Goal: Task Accomplishment & Management: Complete application form

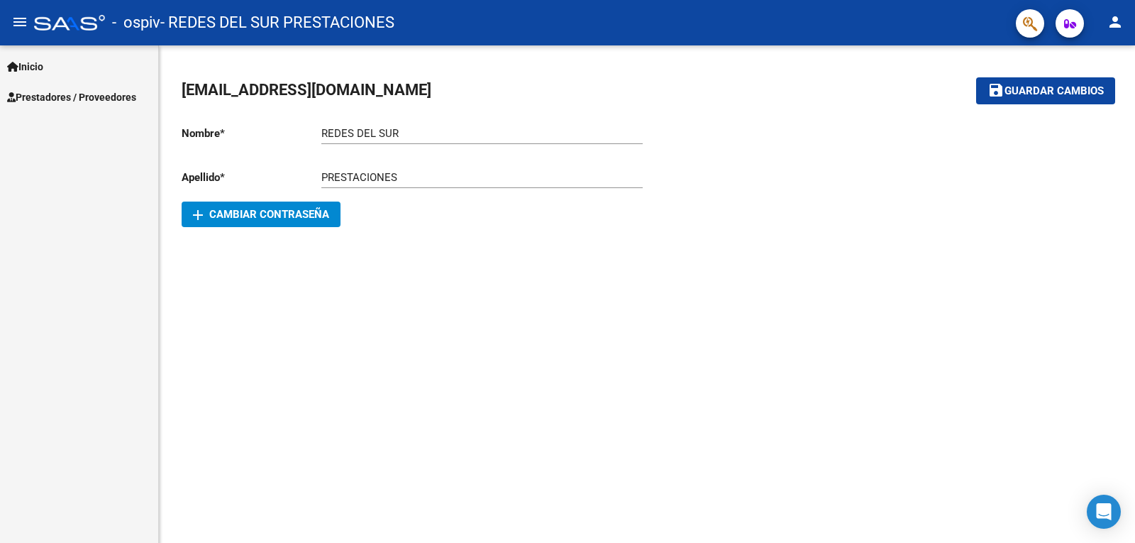
click at [53, 99] on span "Prestadores / Proveedores" at bounding box center [71, 97] width 129 height 16
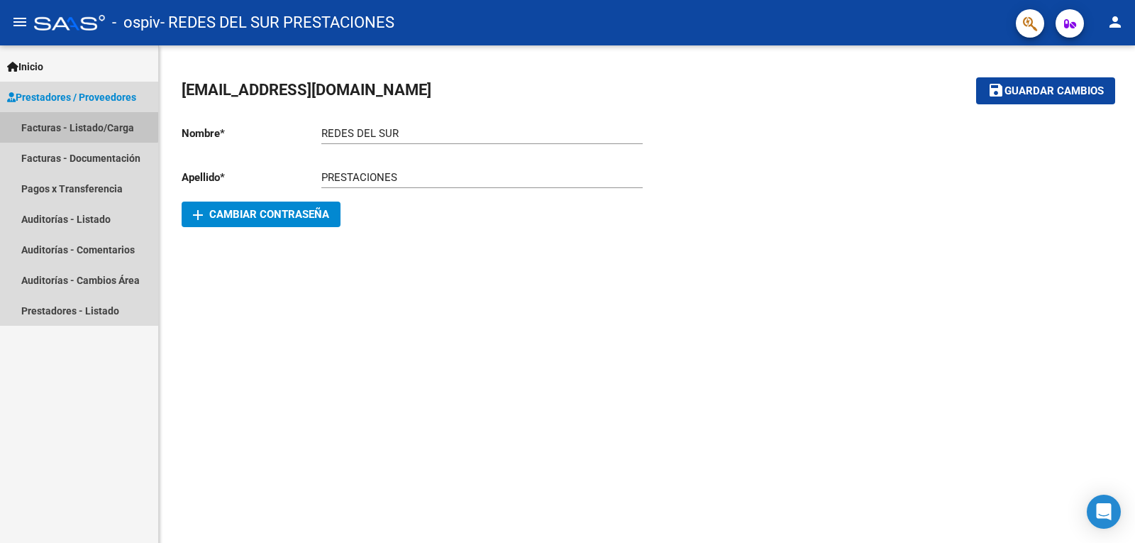
click at [74, 123] on link "Facturas - Listado/Carga" at bounding box center [79, 127] width 158 height 31
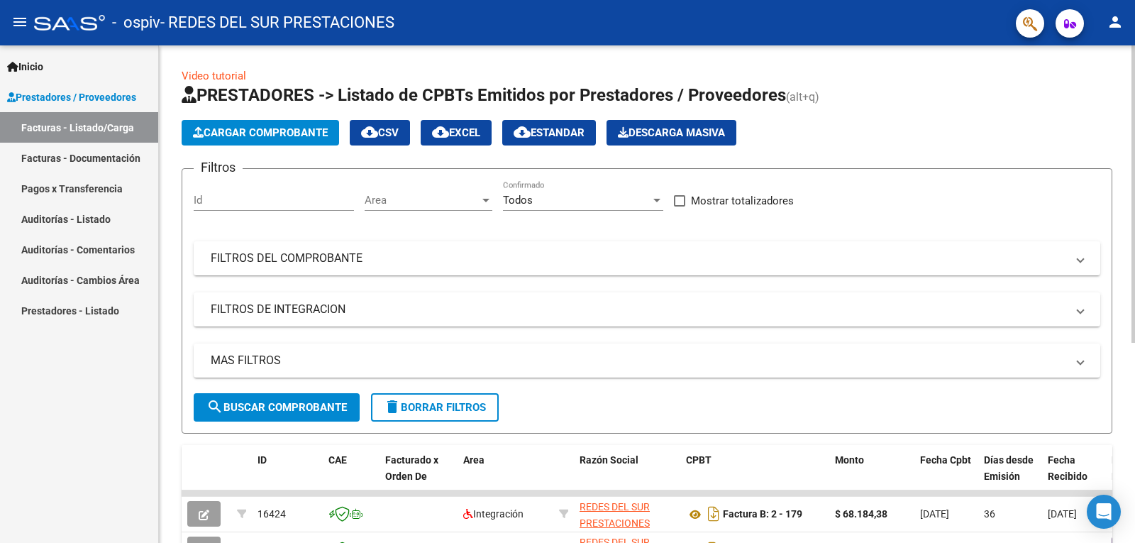
click at [228, 140] on button "Cargar Comprobante" at bounding box center [260, 133] width 157 height 26
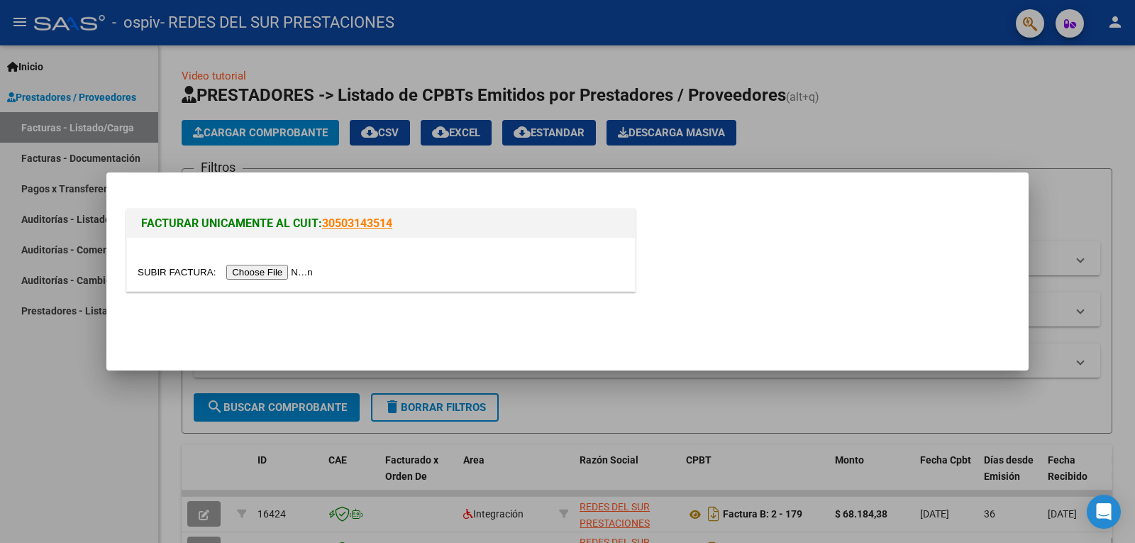
click at [275, 273] on input "file" at bounding box center [227, 272] width 179 height 15
click at [298, 274] on input "file" at bounding box center [227, 272] width 179 height 15
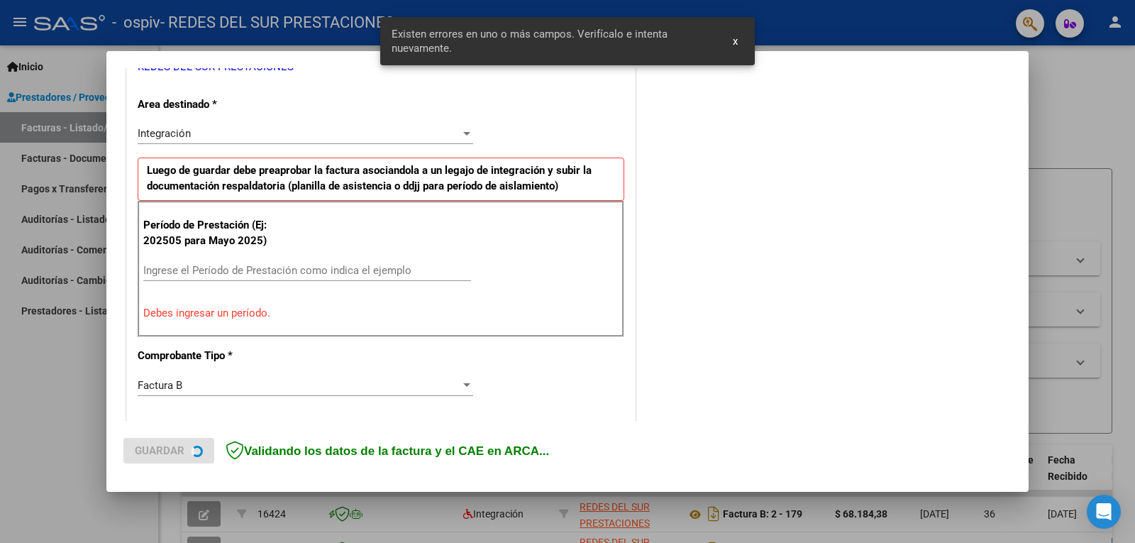
scroll to position [318, 0]
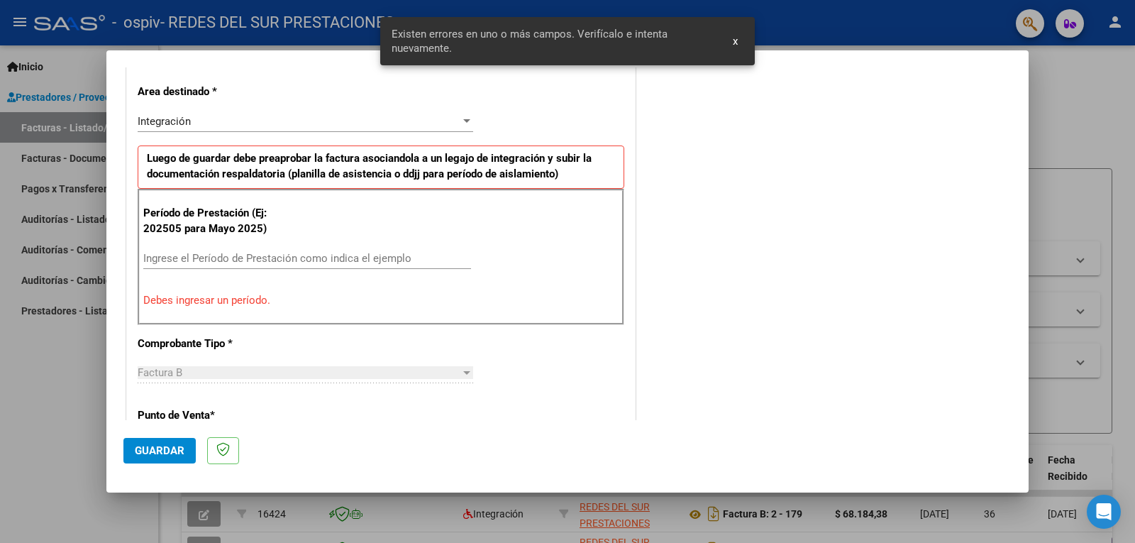
click at [255, 260] on input "Ingrese el Período de Prestación como indica el ejemplo" at bounding box center [307, 258] width 328 height 13
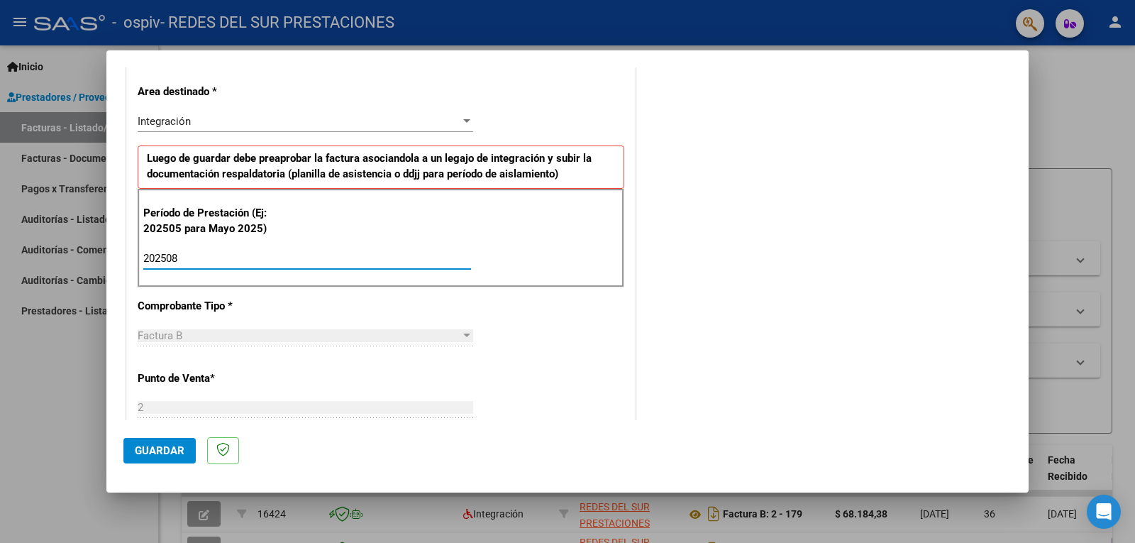
type input "202508"
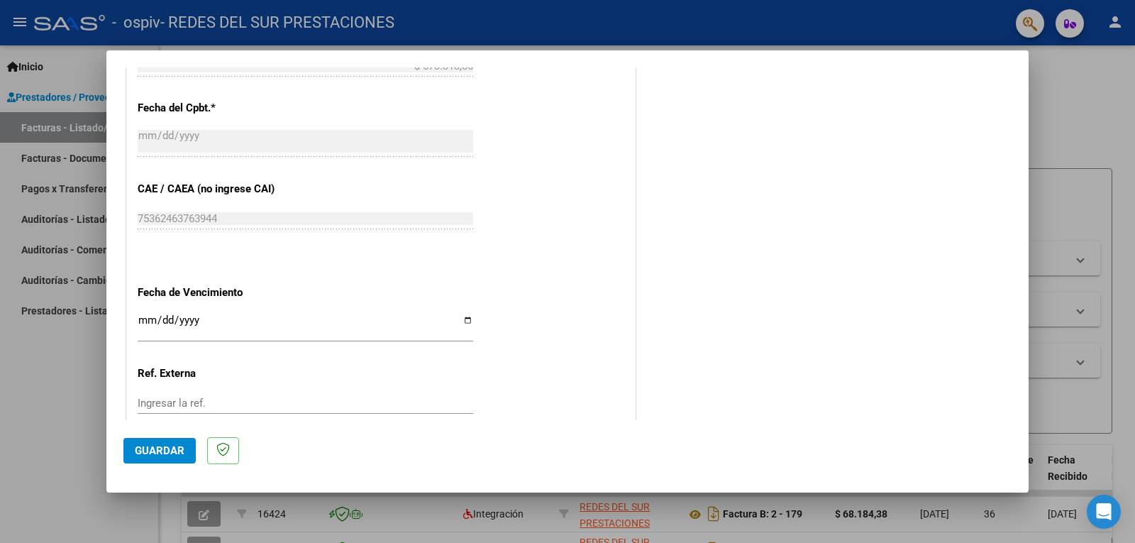
scroll to position [896, 0]
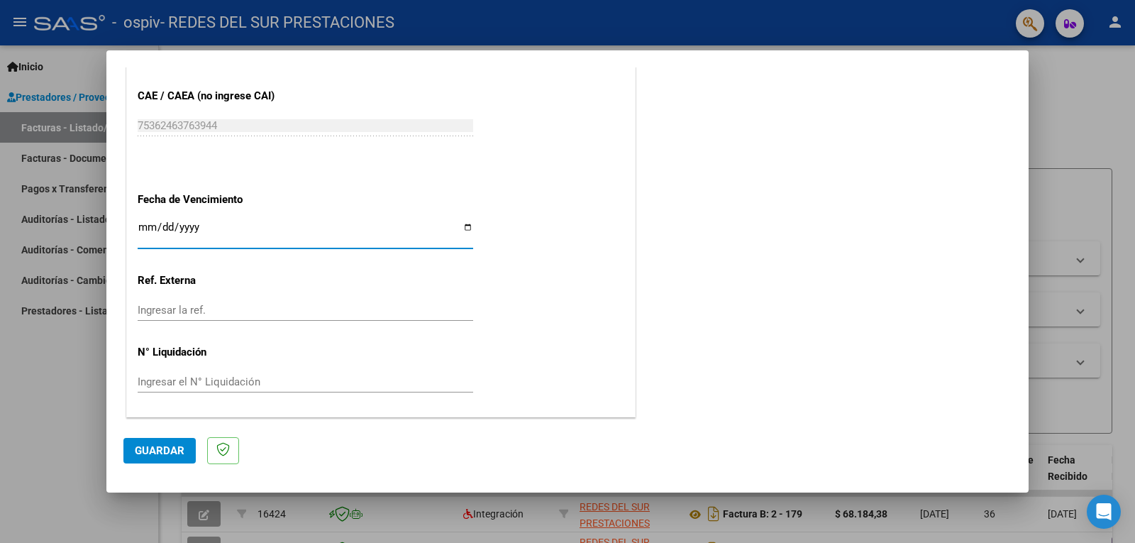
click at [462, 230] on input "Ingresar la fecha" at bounding box center [306, 232] width 336 height 23
type input "[DATE]"
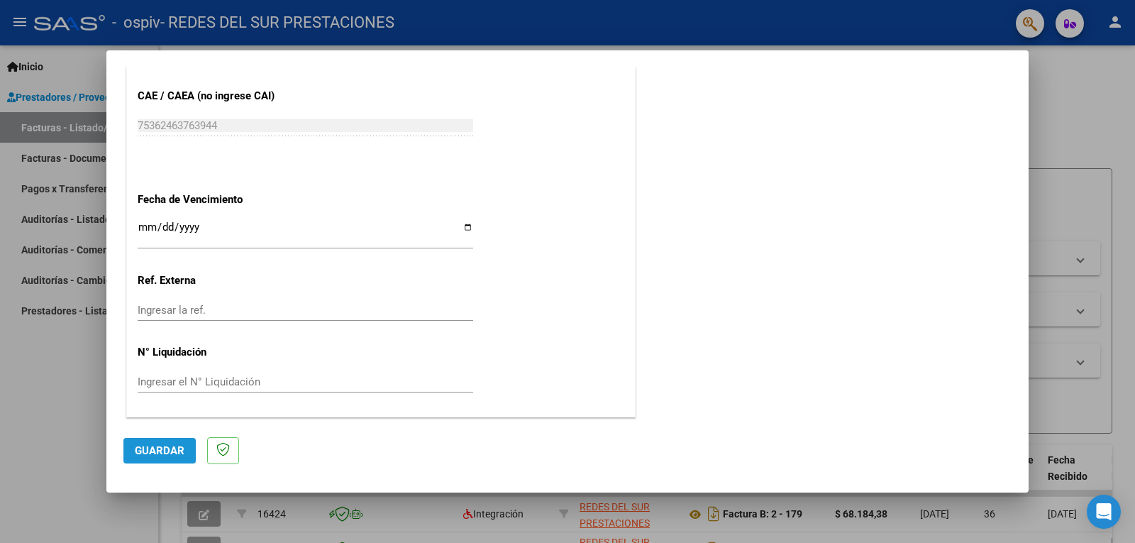
click at [172, 448] on span "Guardar" at bounding box center [160, 450] width 50 height 13
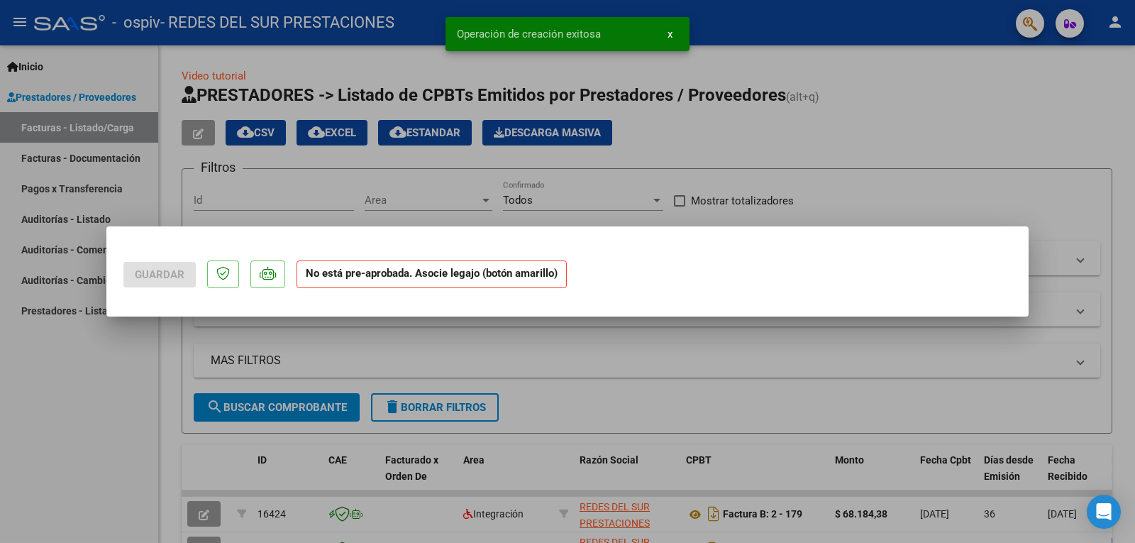
scroll to position [0, 0]
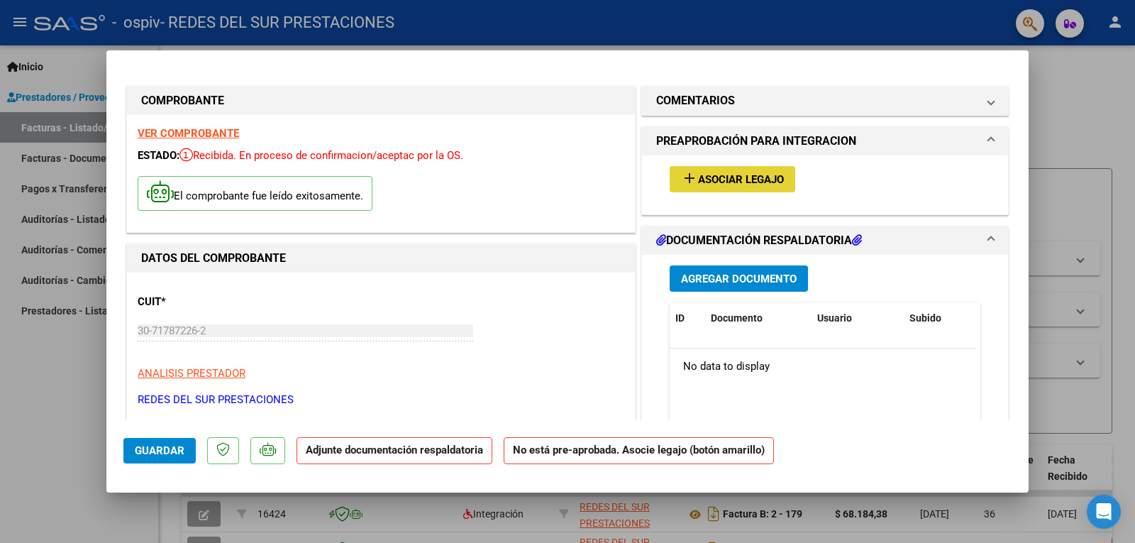
click at [720, 182] on span "Asociar Legajo" at bounding box center [741, 179] width 86 height 13
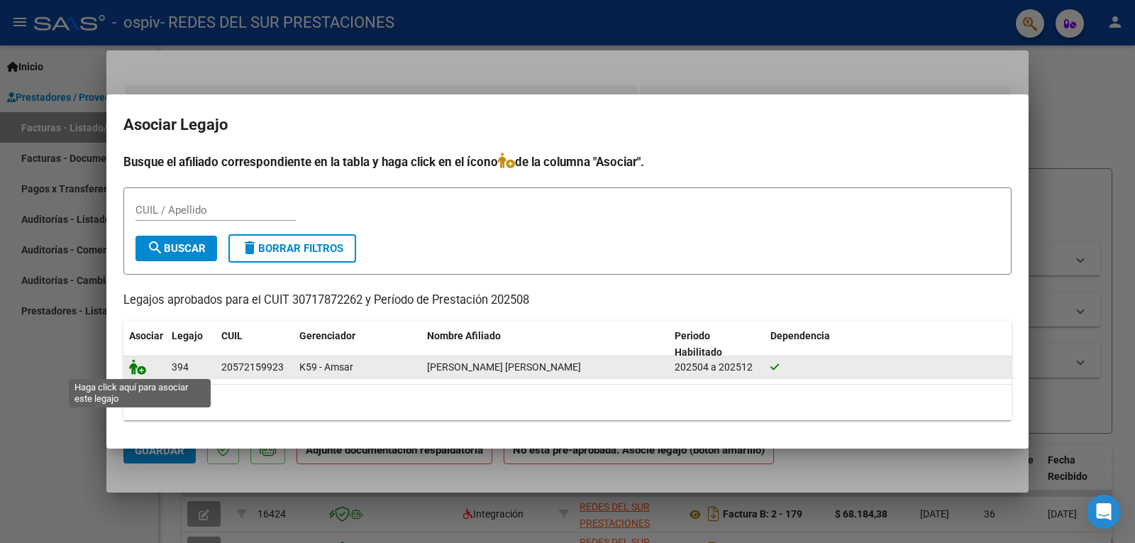
click at [142, 371] on icon at bounding box center [137, 367] width 17 height 16
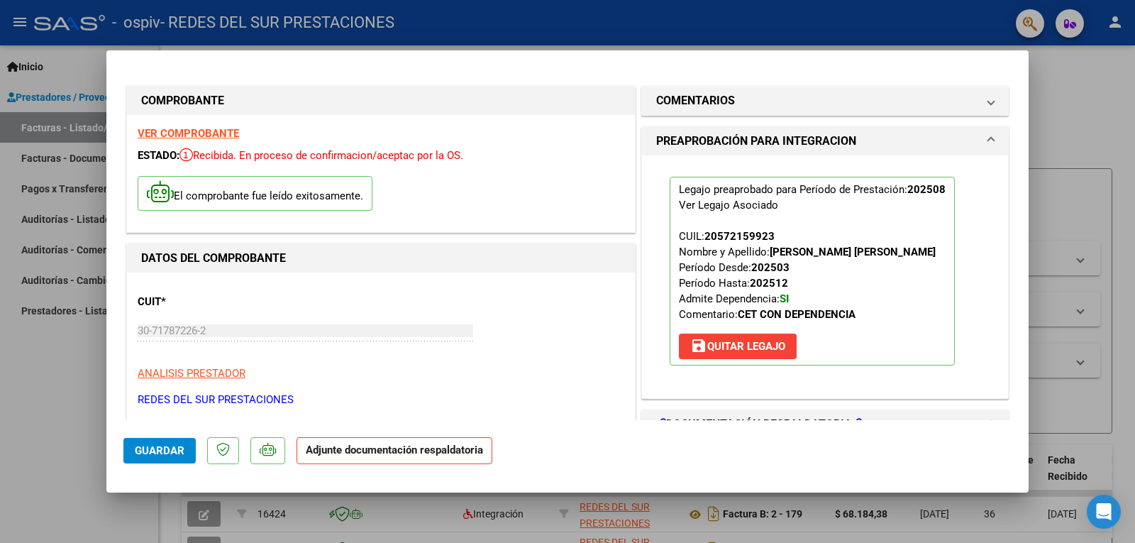
scroll to position [142, 0]
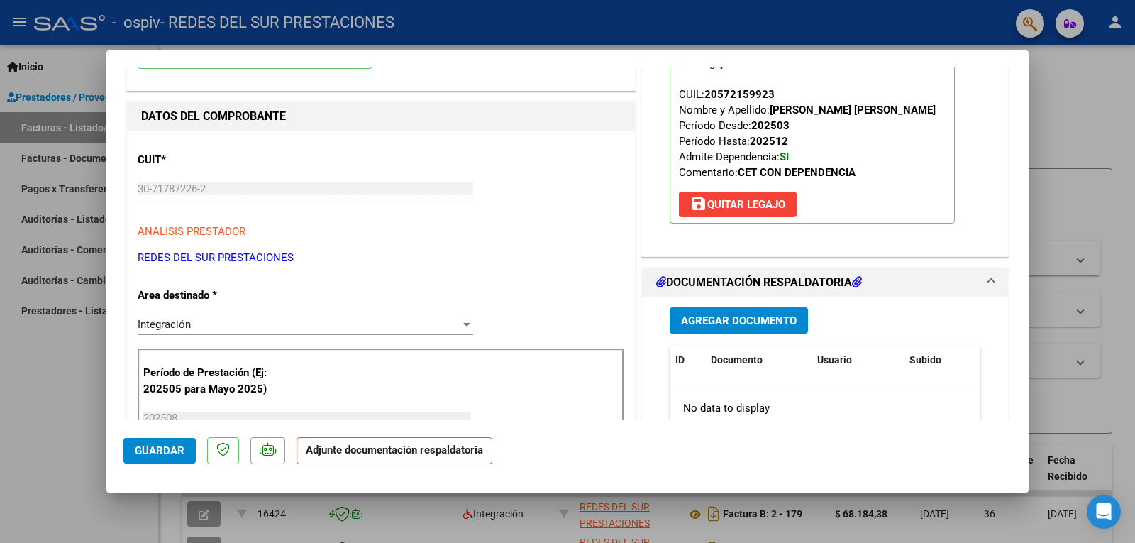
click at [769, 321] on span "Agregar Documento" at bounding box center [739, 320] width 116 height 13
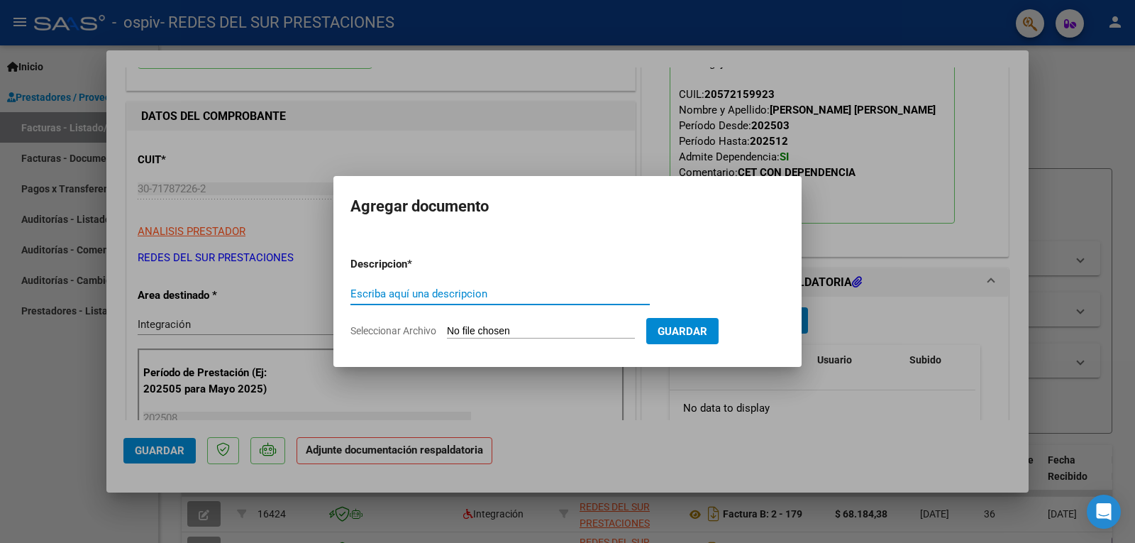
click at [545, 298] on input "Escriba aquí una descripcion" at bounding box center [499, 293] width 299 height 13
type input "planilla de asistencia"
click at [621, 325] on input "Seleccionar Archivo" at bounding box center [541, 331] width 188 height 13
drag, startPoint x: 537, startPoint y: 301, endPoint x: 223, endPoint y: 301, distance: 314.2
click at [223, 301] on div "COMPROBANTE VER COMPROBANTE ESTADO: Recibida. En proceso de confirmacion/acepta…" at bounding box center [567, 271] width 1135 height 543
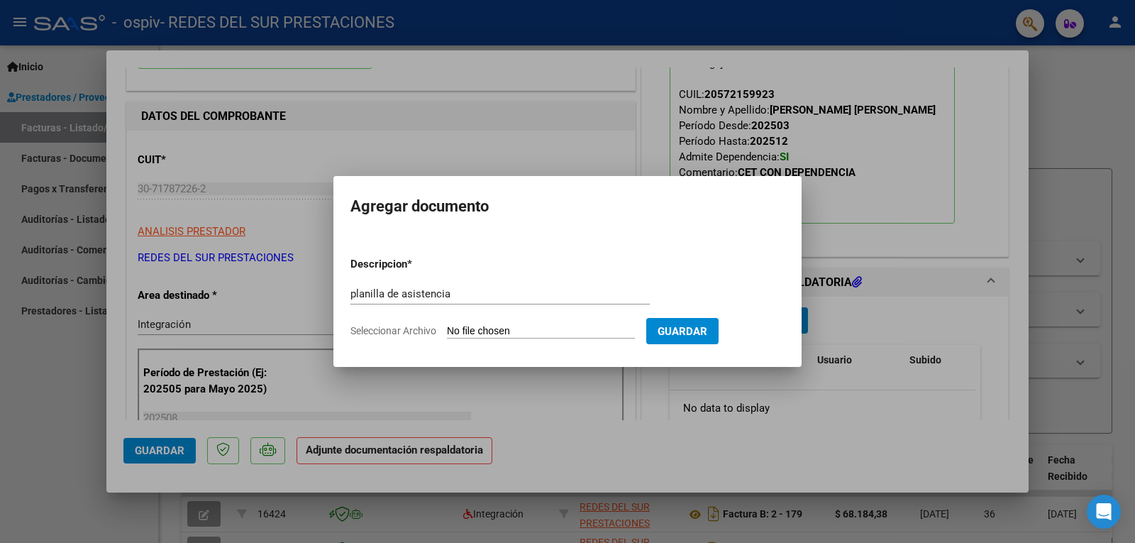
click at [432, 298] on input "planilla de asistencia" at bounding box center [499, 293] width 299 height 13
drag, startPoint x: 468, startPoint y: 294, endPoint x: 165, endPoint y: 297, distance: 303.6
click at [164, 297] on div "COMPROBANTE VER COMPROBANTE ESTADO: Recibida. En proceso de confirmacion/acepta…" at bounding box center [567, 271] width 1135 height 543
type input "autorizacion"
click at [493, 332] on input "Seleccionar Archivo" at bounding box center [541, 331] width 188 height 13
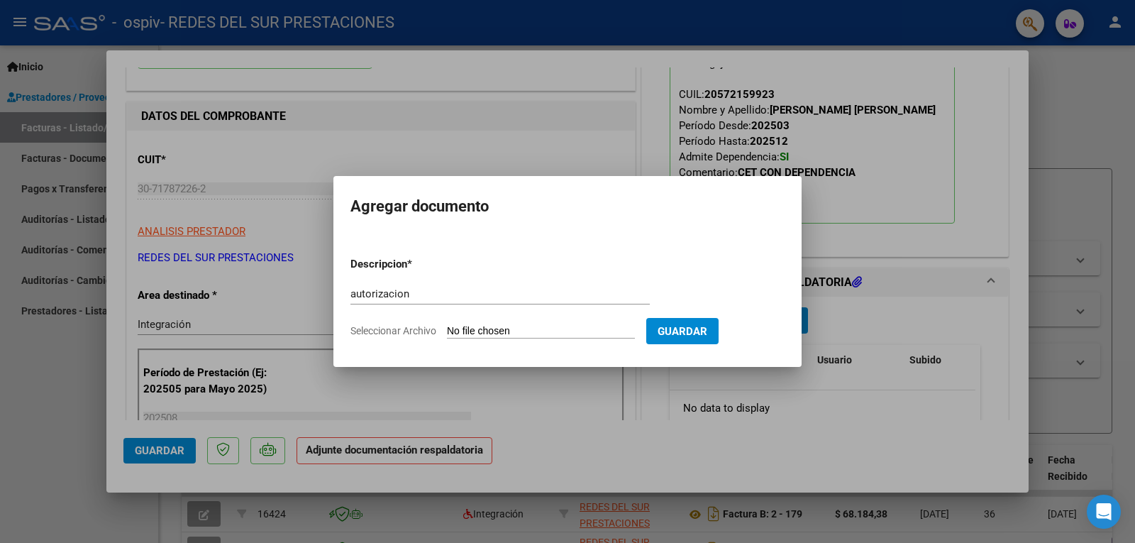
type input "C:\fakepath\AUTORIZACION JS CON DEP (1) (2).pdf"
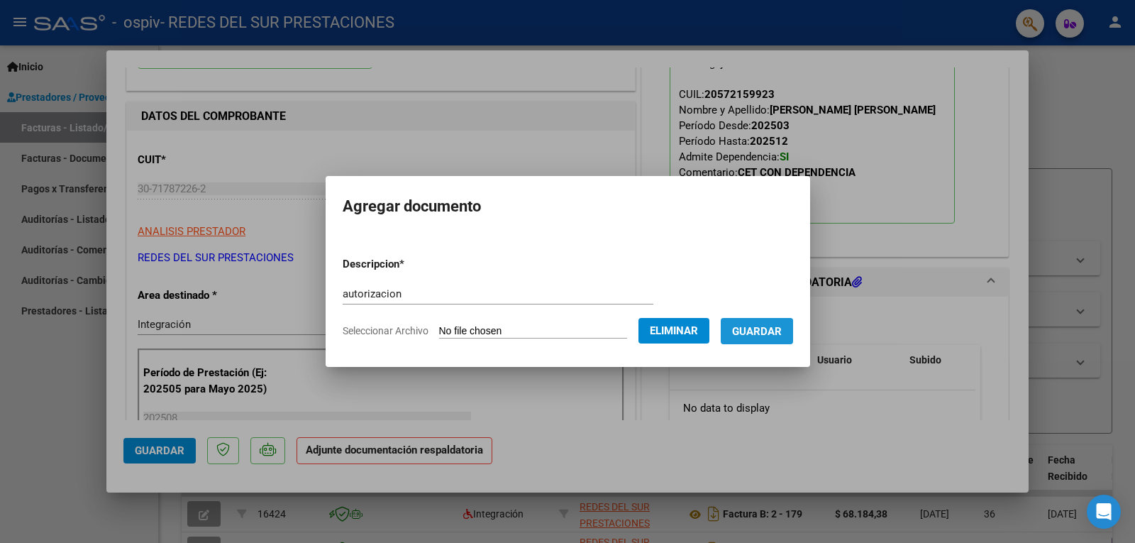
click at [760, 336] on span "Guardar" at bounding box center [757, 331] width 50 height 13
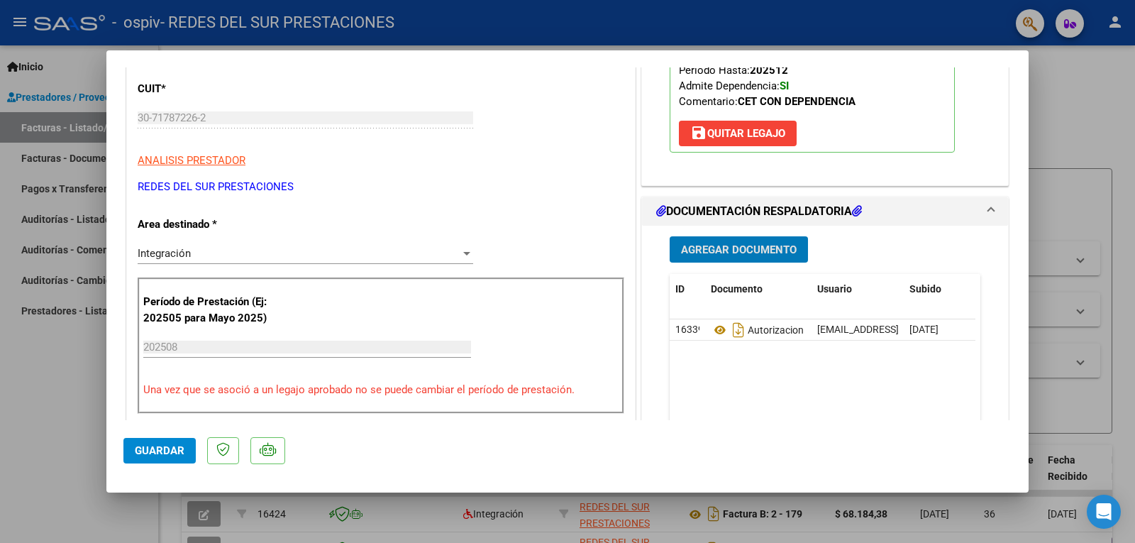
scroll to position [71, 0]
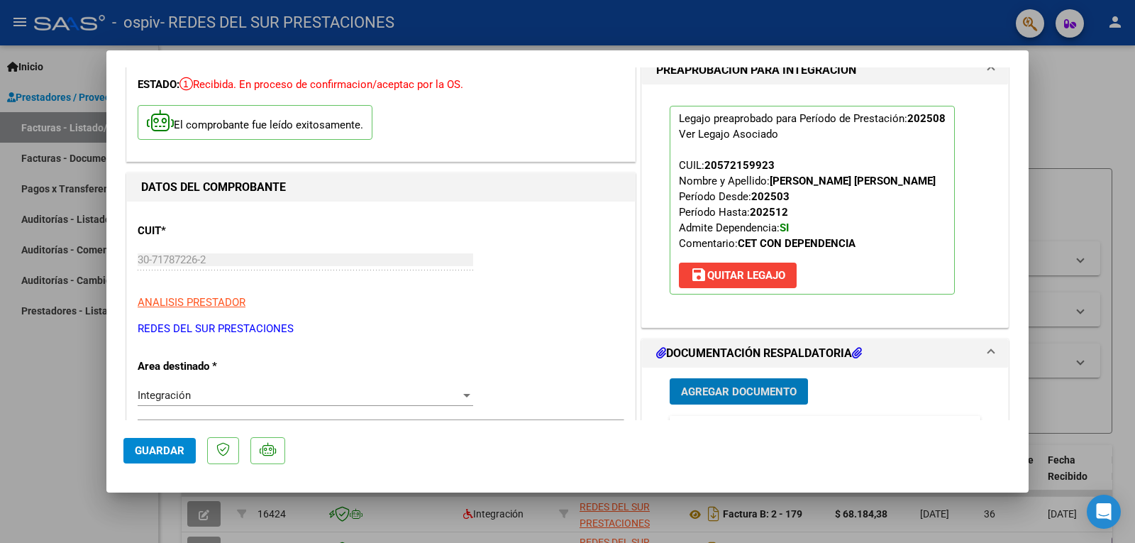
click at [670, 378] on button "Agregar Documento" at bounding box center [739, 391] width 138 height 26
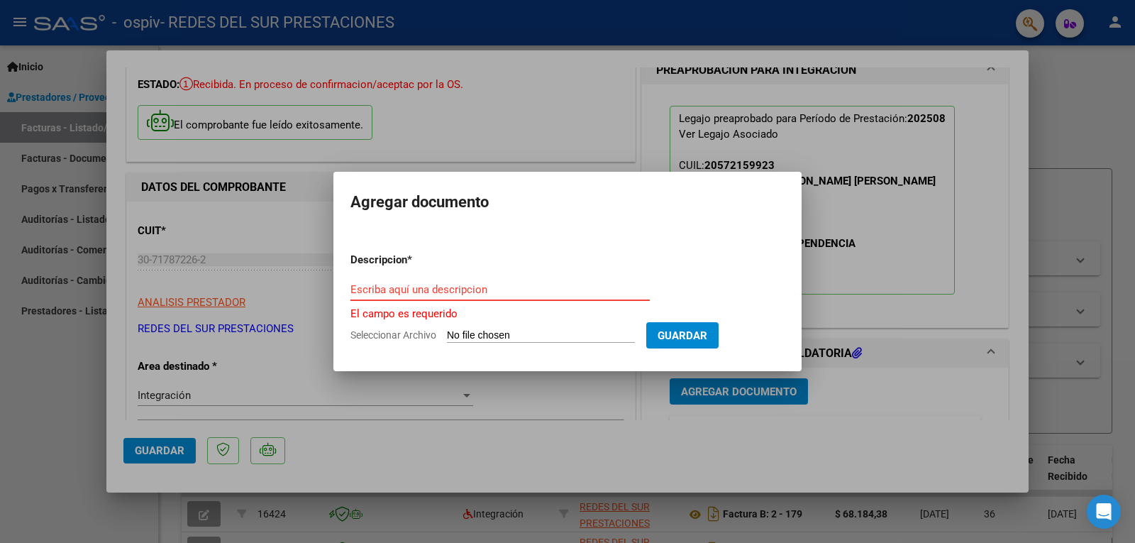
click at [478, 292] on input "Escriba aquí una descripcion" at bounding box center [499, 289] width 299 height 13
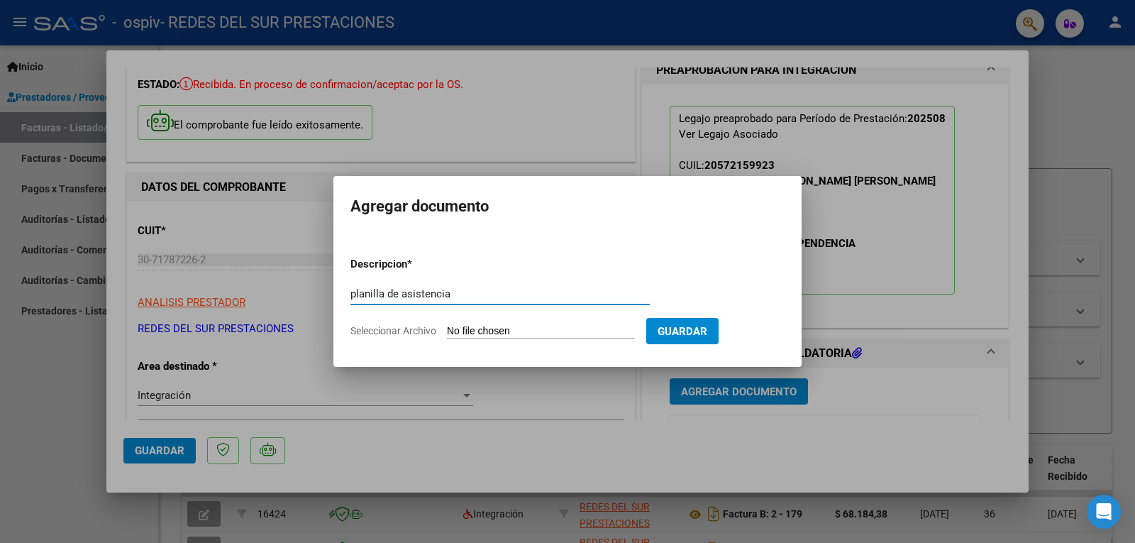
type input "planilla de asistencia"
click at [621, 326] on input "Seleccionar Archivo" at bounding box center [541, 331] width 188 height 13
click at [541, 326] on input "Seleccionar Archivo" at bounding box center [541, 331] width 188 height 13
type input "C:\fakepath\Guerra AGOSTO.pdf"
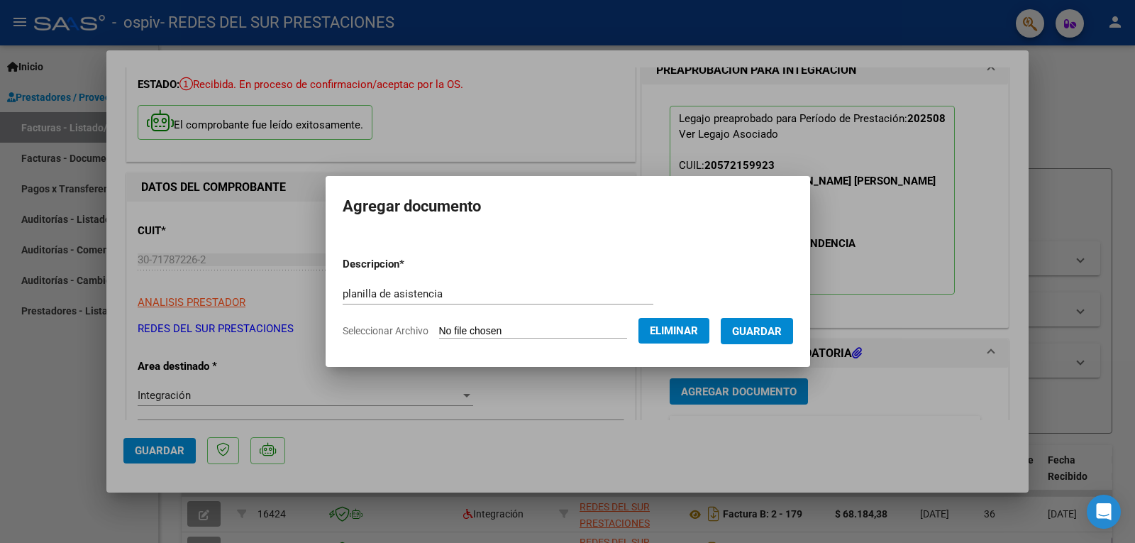
click at [768, 341] on button "Guardar" at bounding box center [757, 331] width 72 height 26
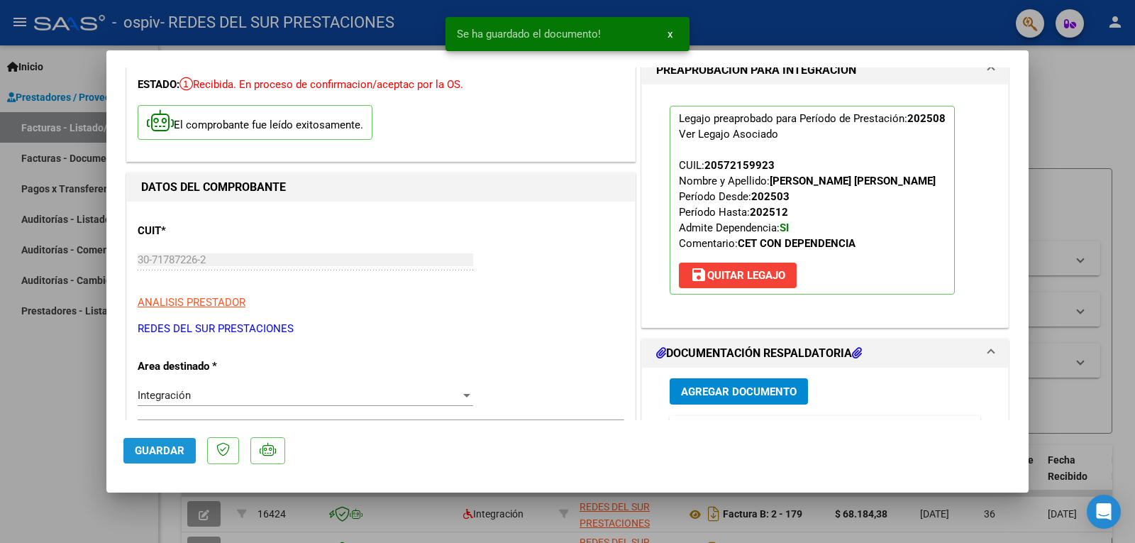
click at [155, 458] on button "Guardar" at bounding box center [159, 451] width 72 height 26
click at [1073, 135] on div at bounding box center [567, 271] width 1135 height 543
type input "$ 0,00"
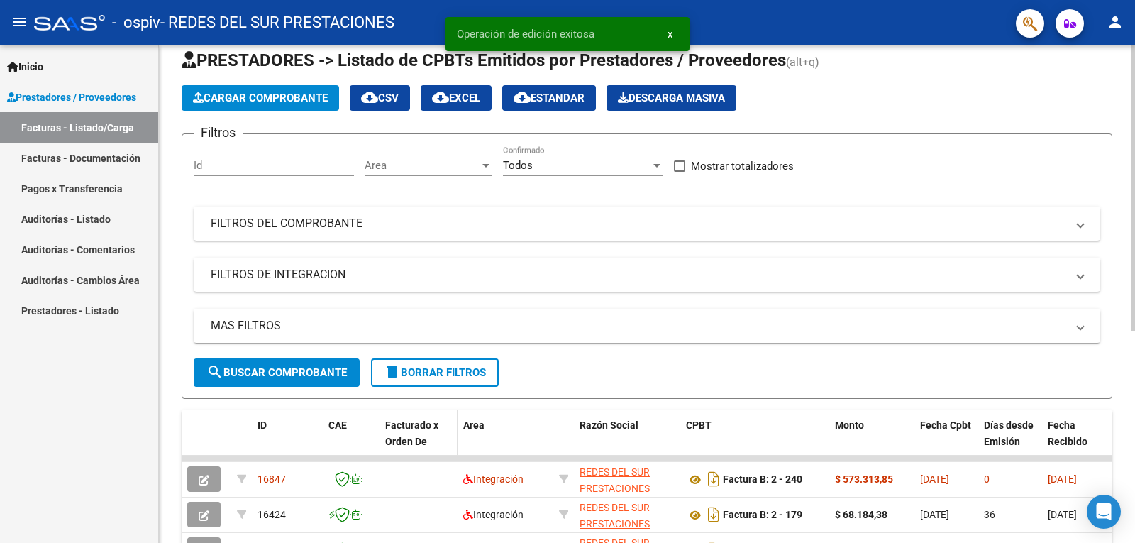
scroll to position [0, 0]
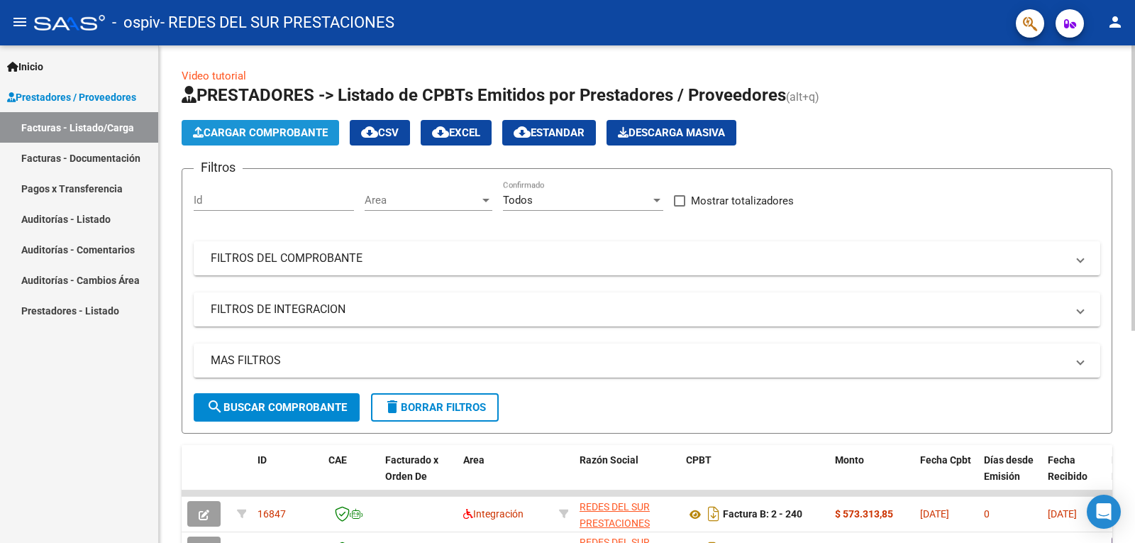
click at [236, 127] on span "Cargar Comprobante" at bounding box center [260, 132] width 135 height 13
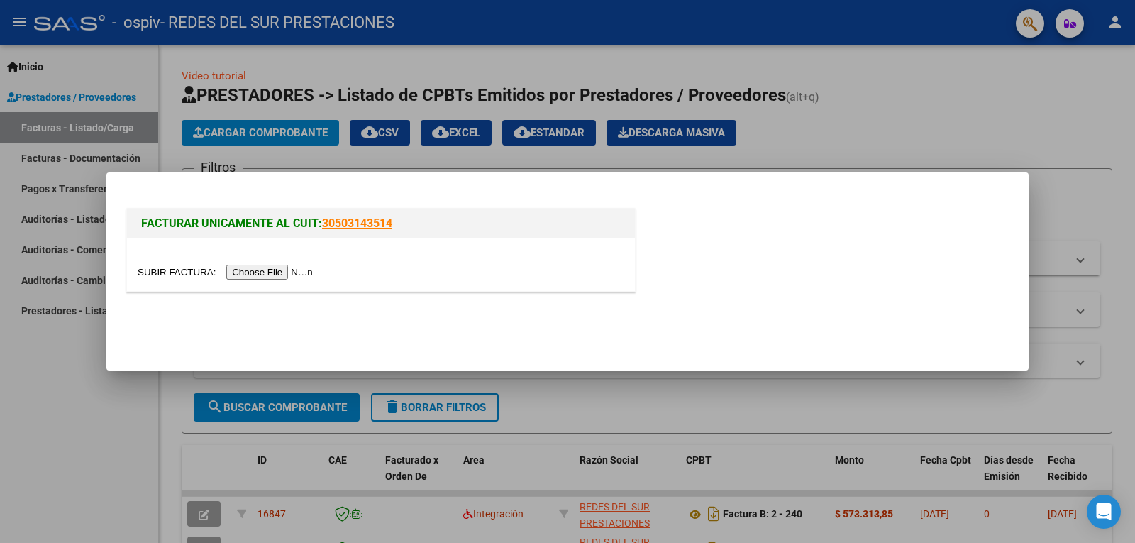
click at [275, 275] on input "file" at bounding box center [227, 272] width 179 height 15
click at [298, 275] on input "file" at bounding box center [227, 272] width 179 height 15
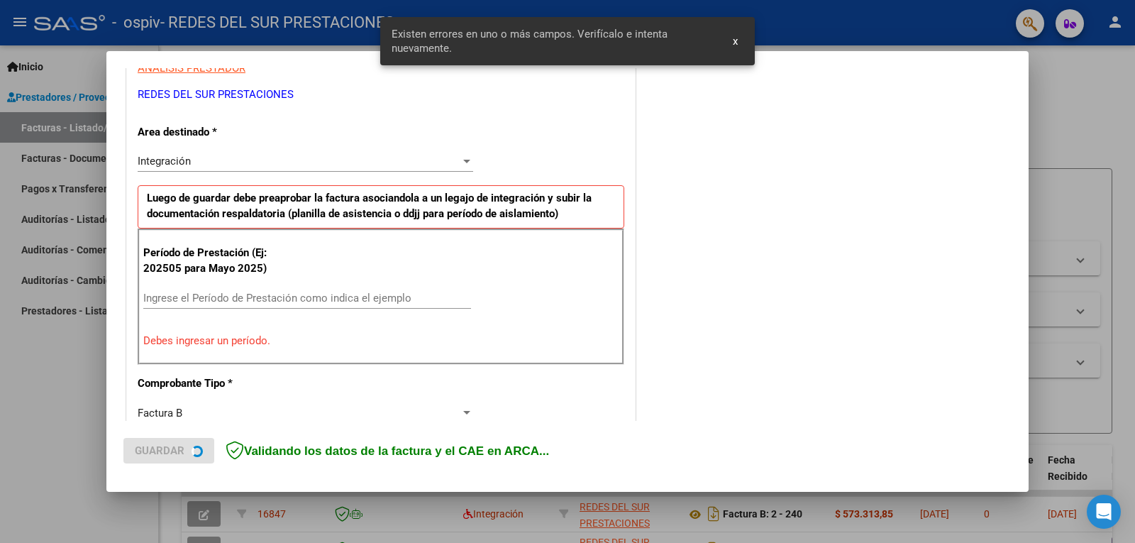
scroll to position [291, 0]
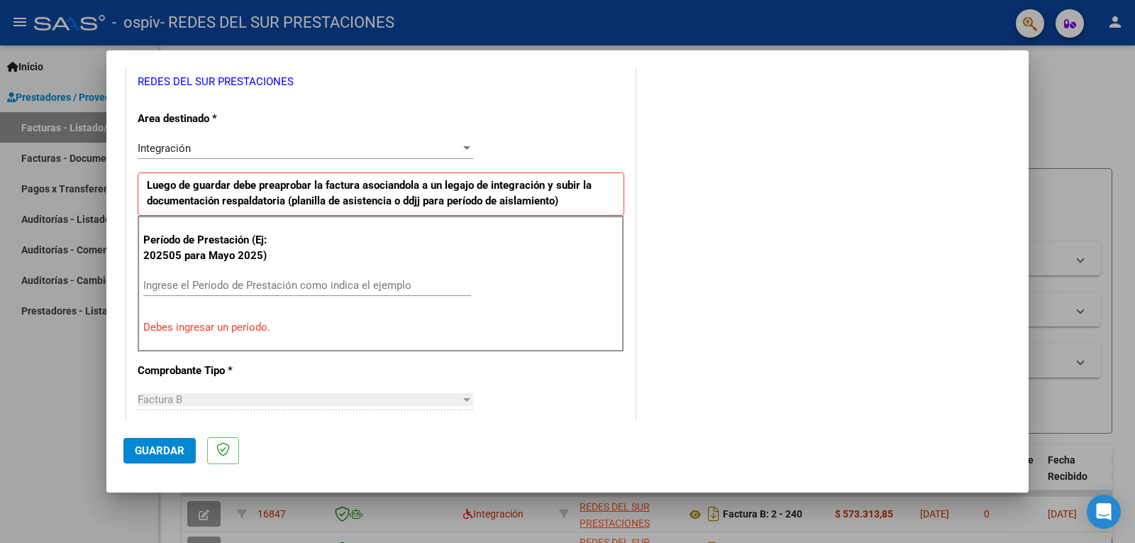
click at [309, 285] on input "Ingrese el Período de Prestación como indica el ejemplo" at bounding box center [307, 285] width 328 height 13
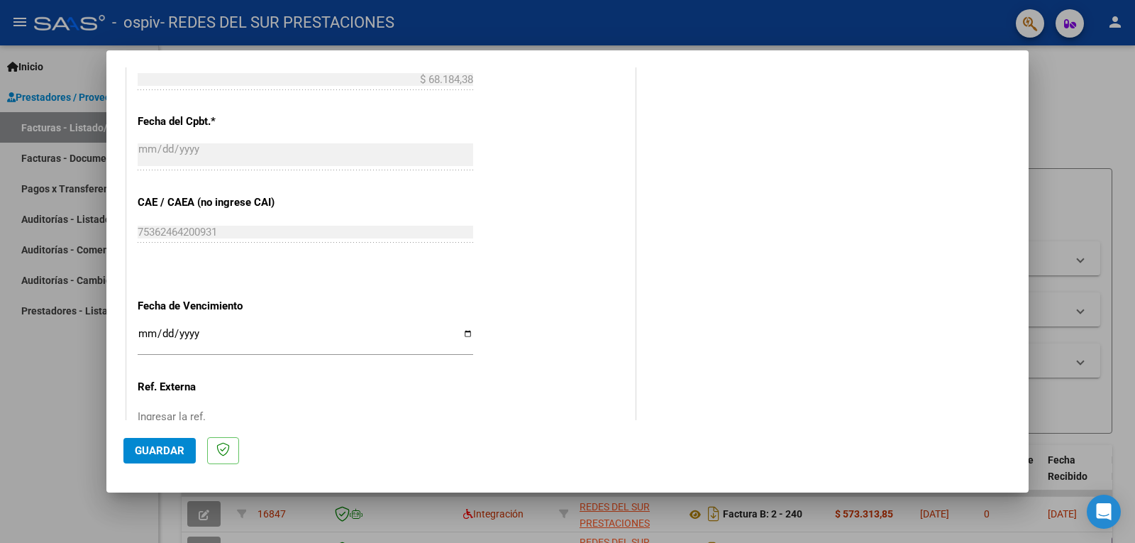
scroll to position [858, 0]
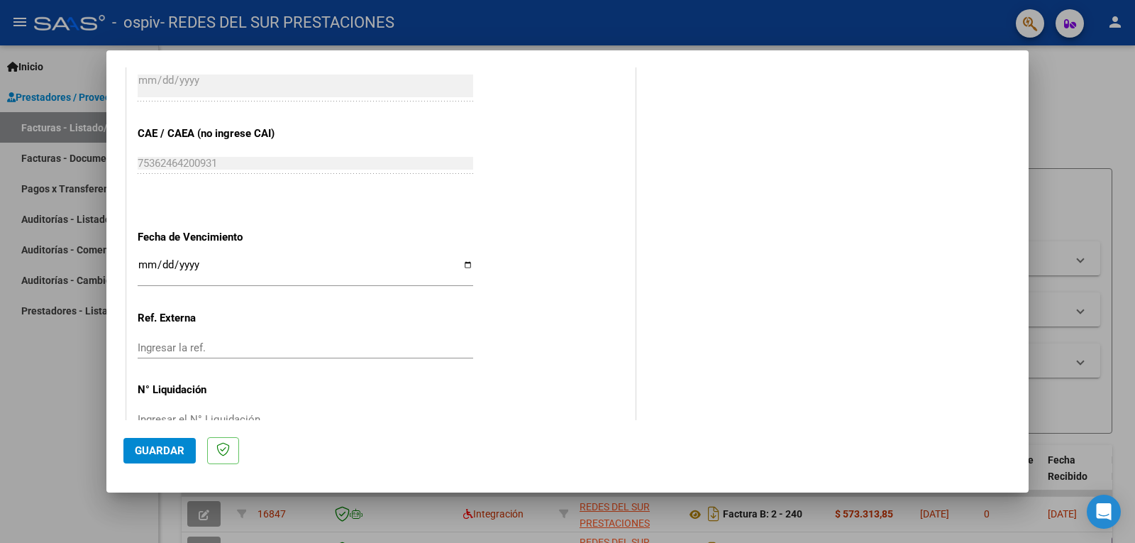
type input "202508"
click at [283, 266] on input "Ingresar la fecha" at bounding box center [306, 270] width 336 height 23
click at [467, 262] on input "Ingresar la fecha" at bounding box center [306, 270] width 336 height 23
type input "[DATE]"
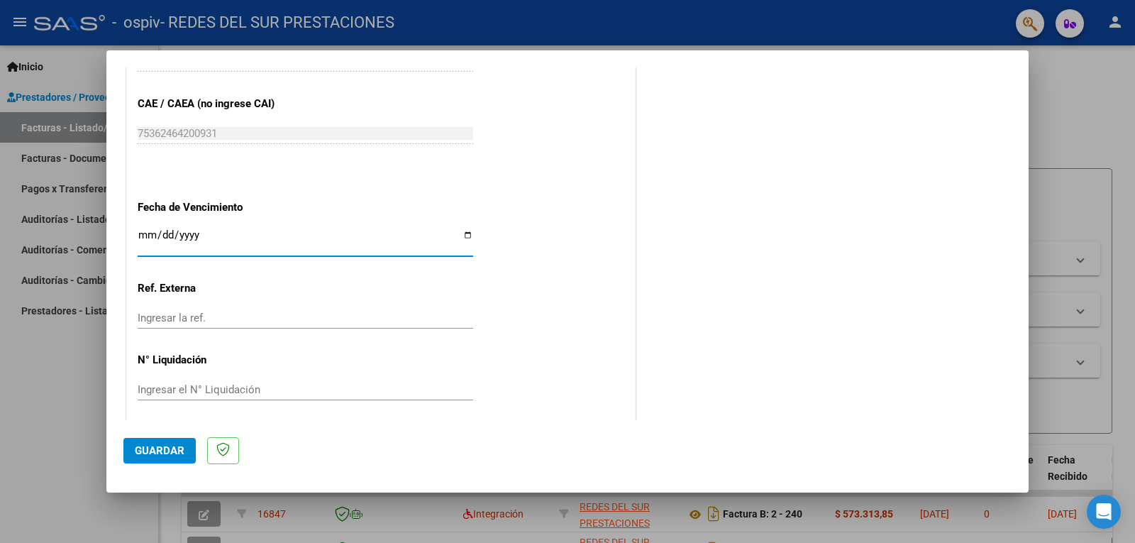
scroll to position [896, 0]
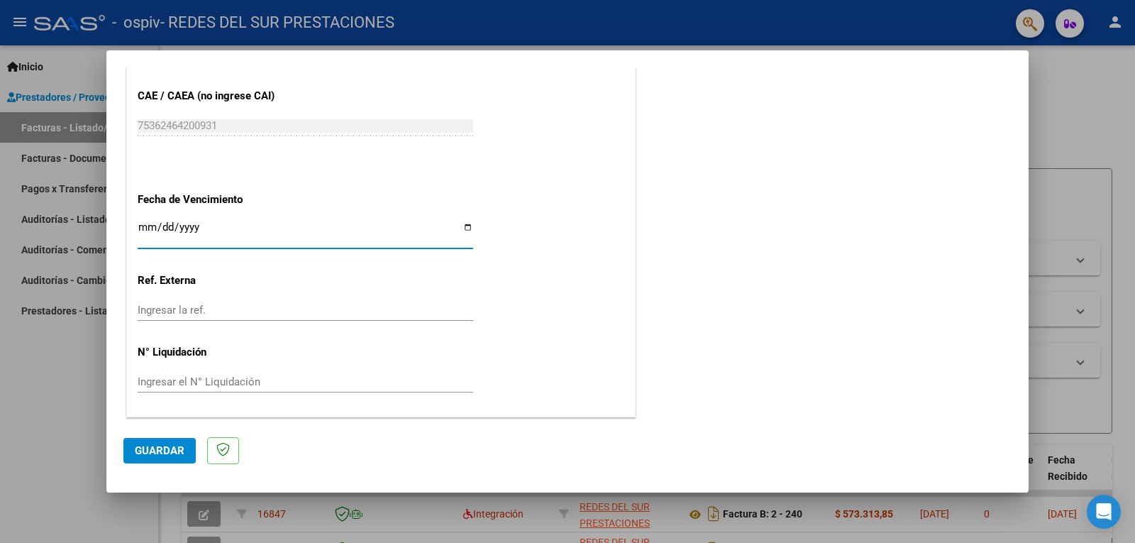
click at [170, 461] on button "Guardar" at bounding box center [159, 451] width 72 height 26
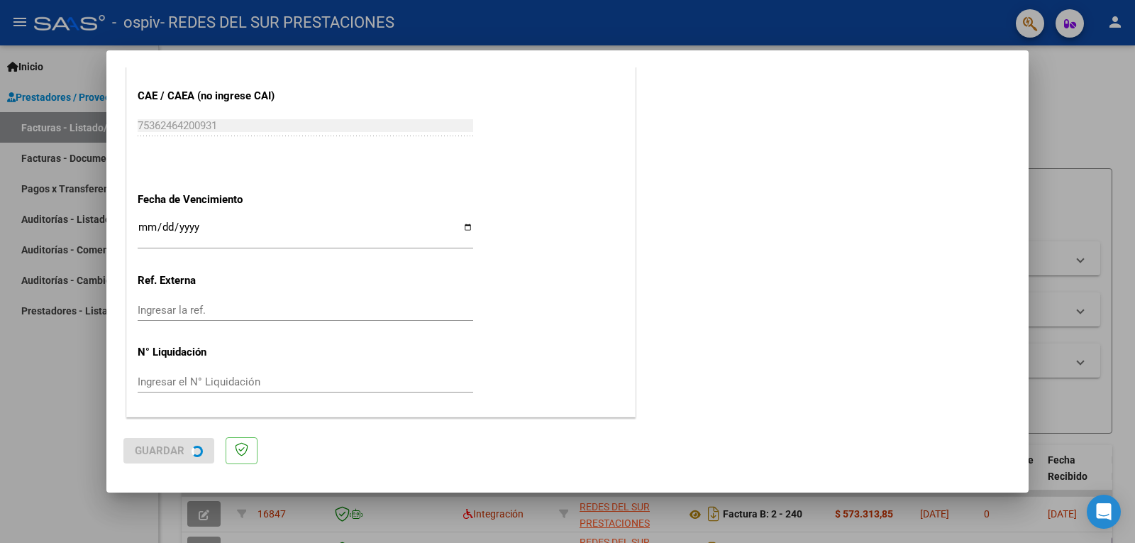
scroll to position [0, 0]
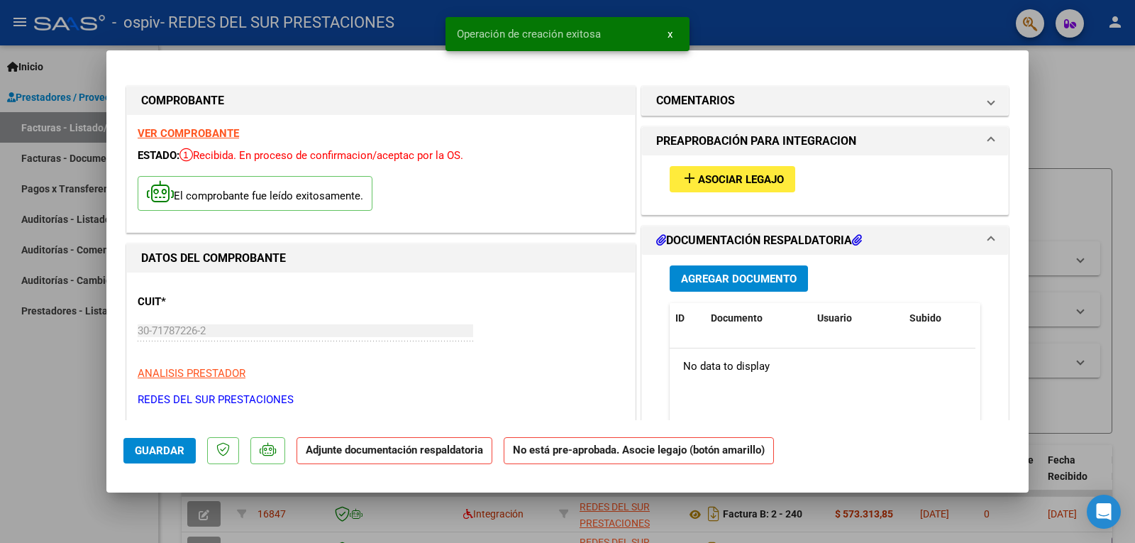
click at [754, 192] on button "add Asociar Legajo" at bounding box center [733, 179] width 126 height 26
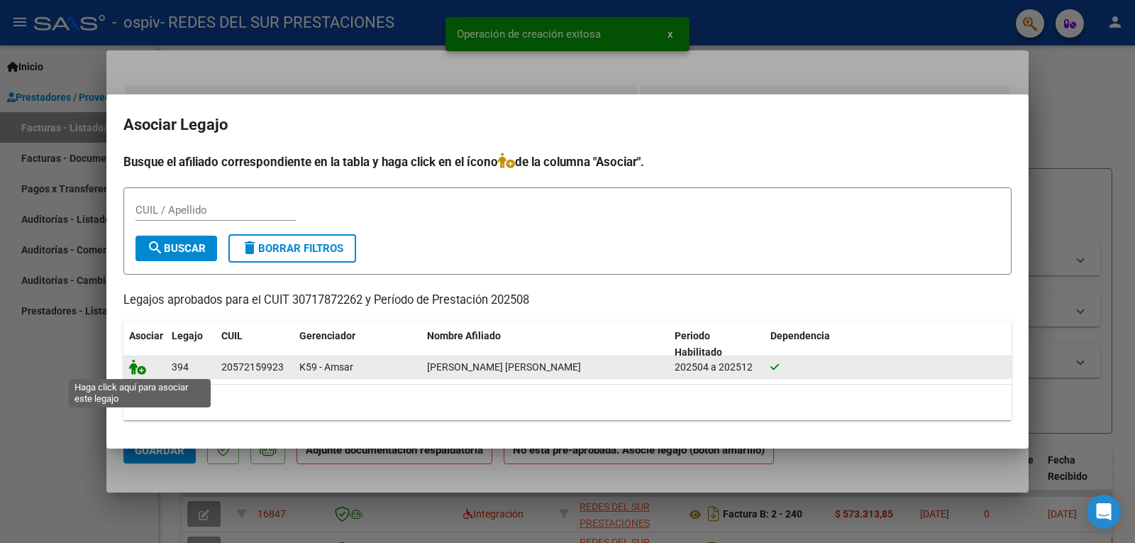
click at [140, 372] on icon at bounding box center [137, 367] width 17 height 16
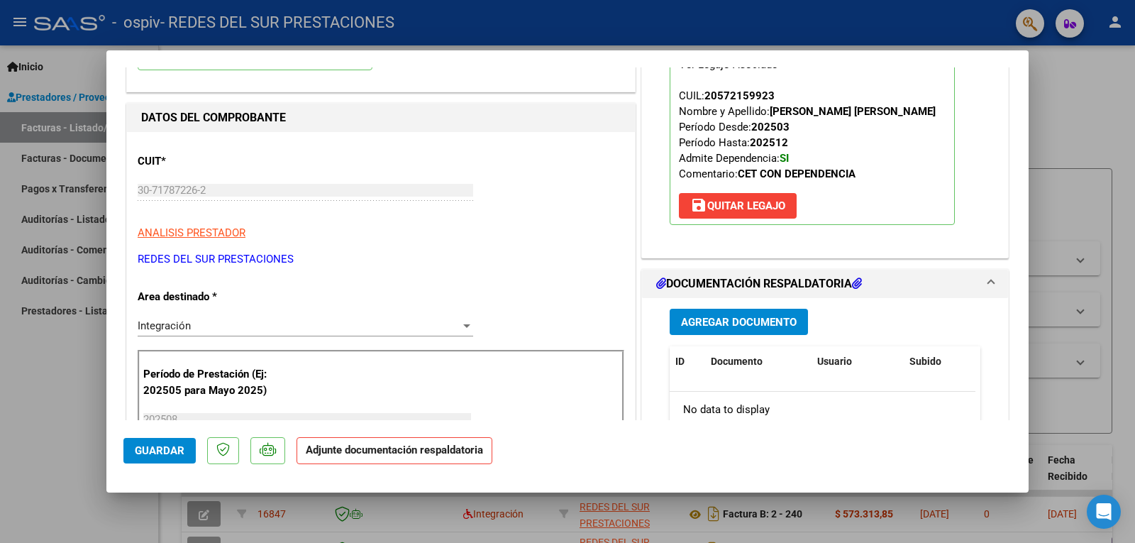
scroll to position [142, 0]
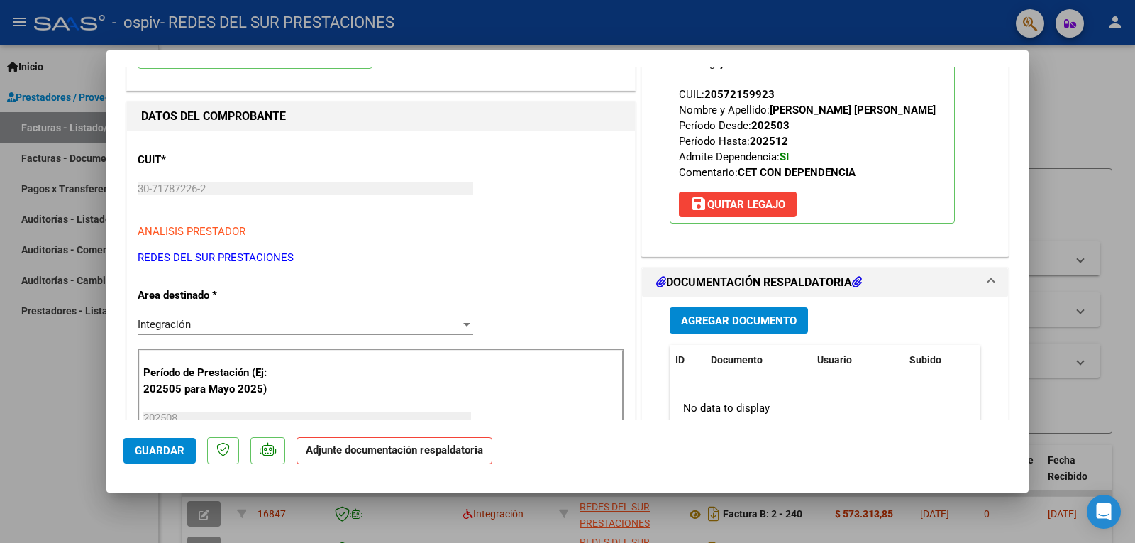
click at [746, 321] on span "Agregar Documento" at bounding box center [739, 320] width 116 height 13
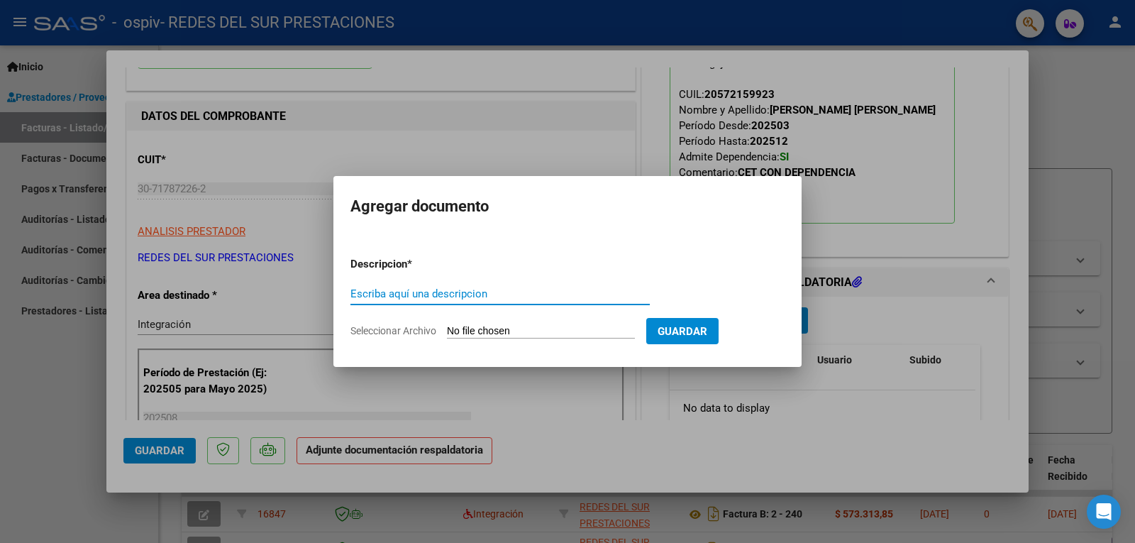
click at [528, 293] on input "Escriba aquí una descripcion" at bounding box center [499, 293] width 299 height 13
type input "autorizacion"
click at [542, 321] on form "Descripcion * autorizacion Escriba aquí una descripcion Seleccionar Archivo Gua…" at bounding box center [567, 297] width 434 height 104
click at [542, 322] on form "Descripcion * autorizacion Escriba aquí una descripcion Seleccionar Archivo Gua…" at bounding box center [567, 297] width 434 height 104
click at [543, 336] on input "Seleccionar Archivo" at bounding box center [541, 331] width 188 height 13
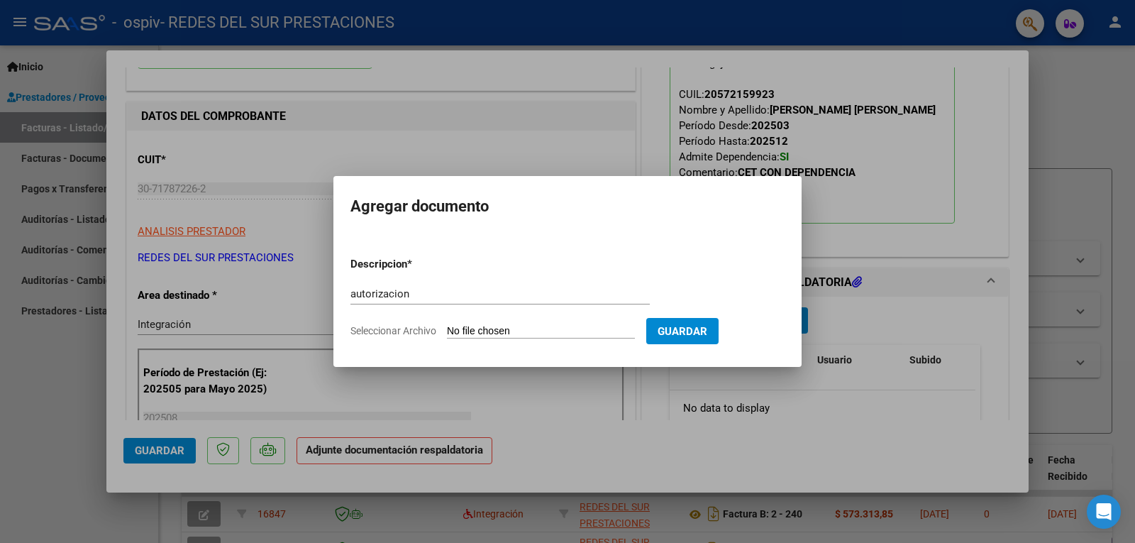
type input "C:\fakepath\AUTORIZACION (7).pdf"
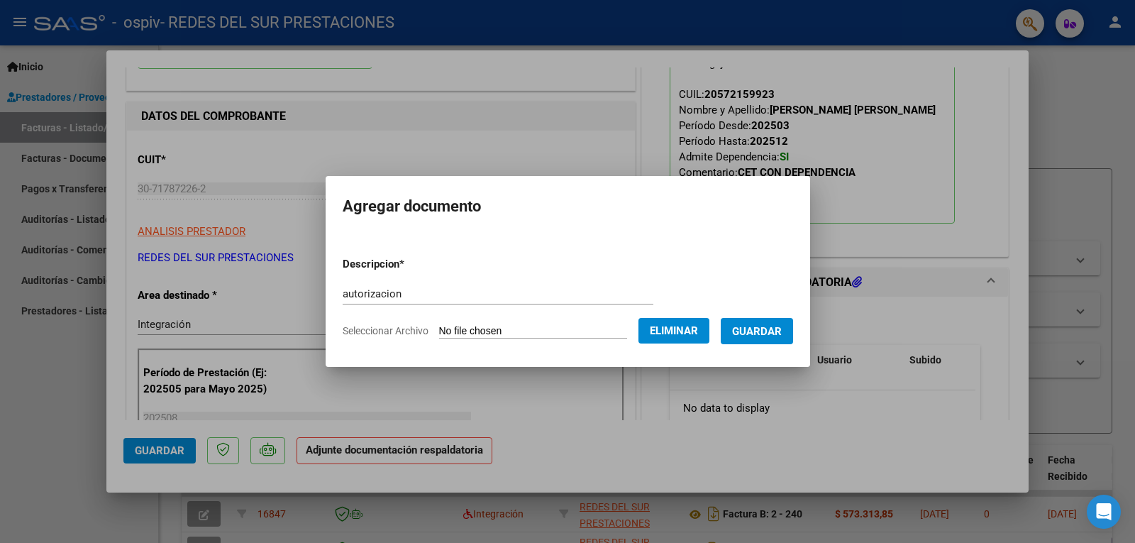
click at [771, 335] on span "Guardar" at bounding box center [757, 331] width 50 height 13
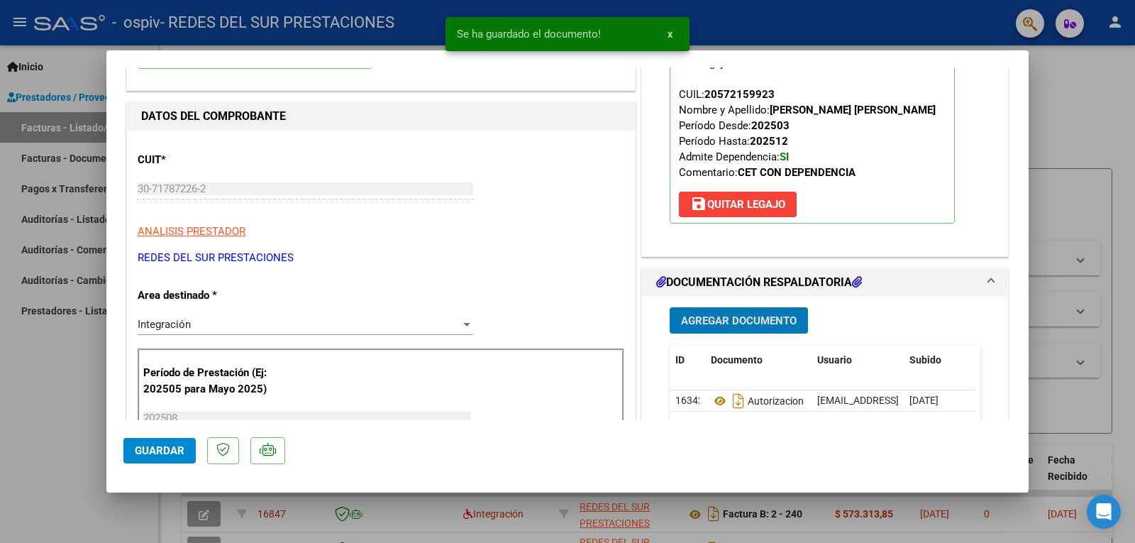
click at [736, 323] on span "Agregar Documento" at bounding box center [739, 320] width 116 height 13
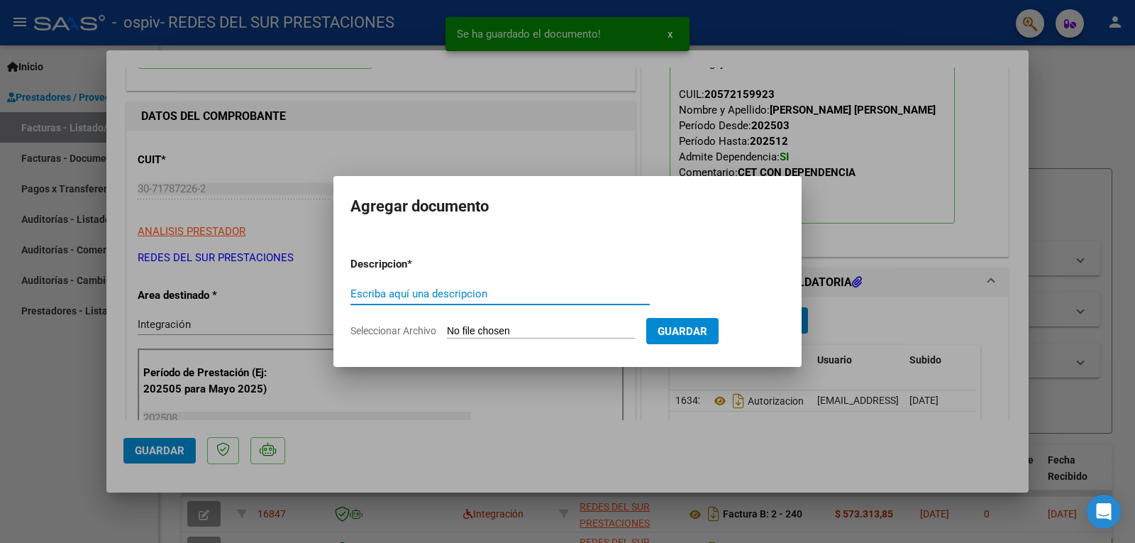
click at [499, 293] on input "Escriba aquí una descripcion" at bounding box center [499, 293] width 299 height 13
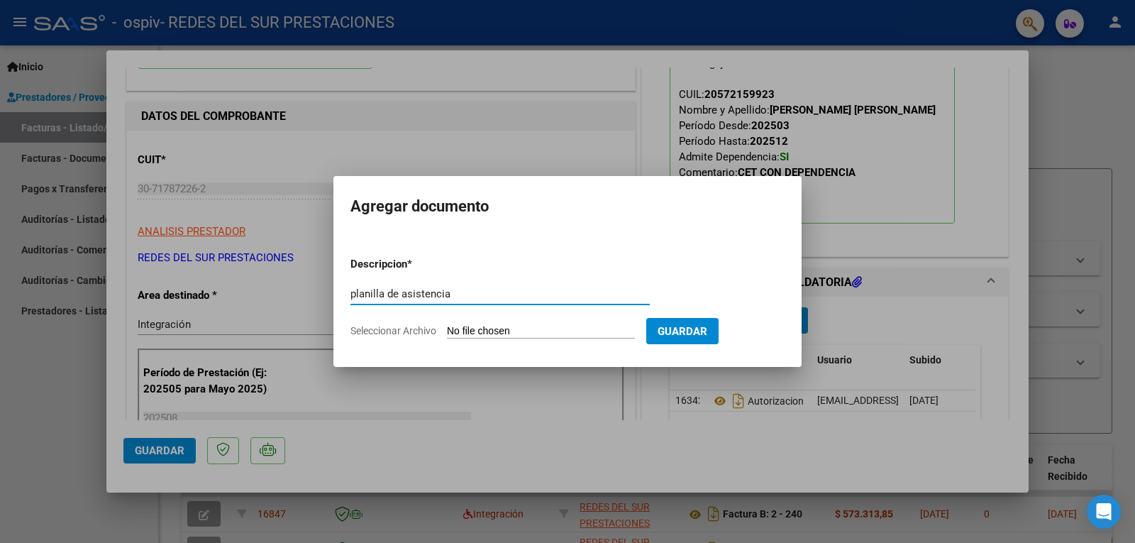
type input "planilla de asistencia"
click at [531, 331] on input "Seleccionar Archivo" at bounding box center [541, 331] width 188 height 13
type input "C:\fakepath\Guerra AGOSTO.pdf"
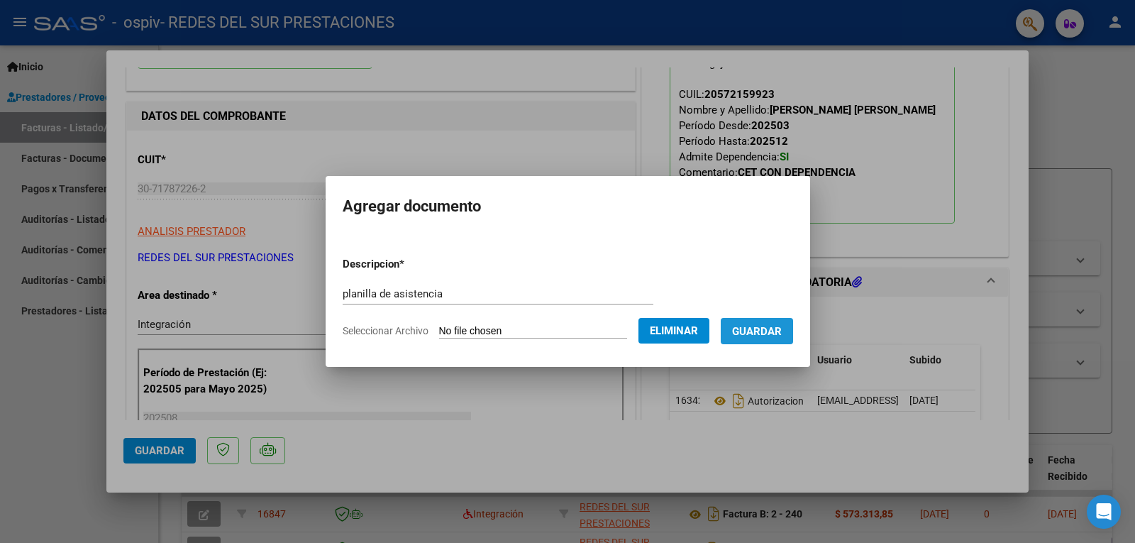
click at [775, 334] on span "Guardar" at bounding box center [757, 331] width 50 height 13
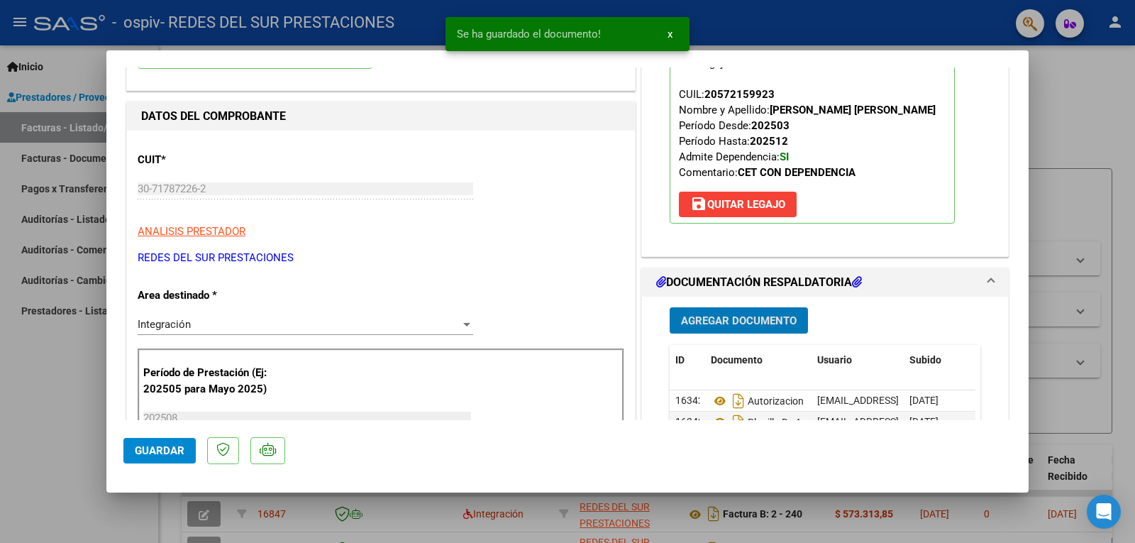
click at [162, 460] on button "Guardar" at bounding box center [159, 451] width 72 height 26
click at [1091, 131] on div at bounding box center [567, 271] width 1135 height 543
type input "$ 0,00"
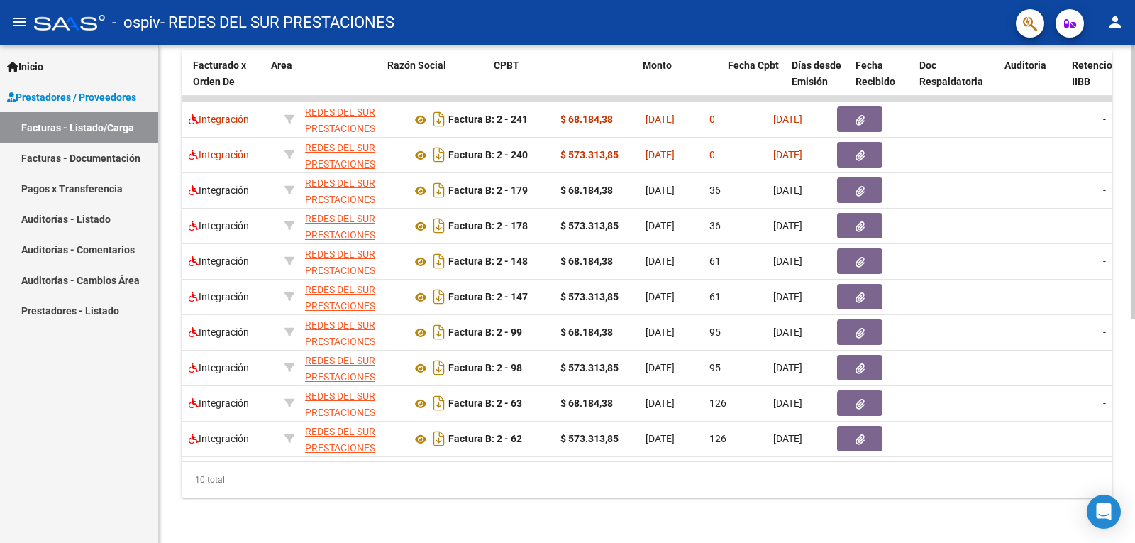
scroll to position [0, 185]
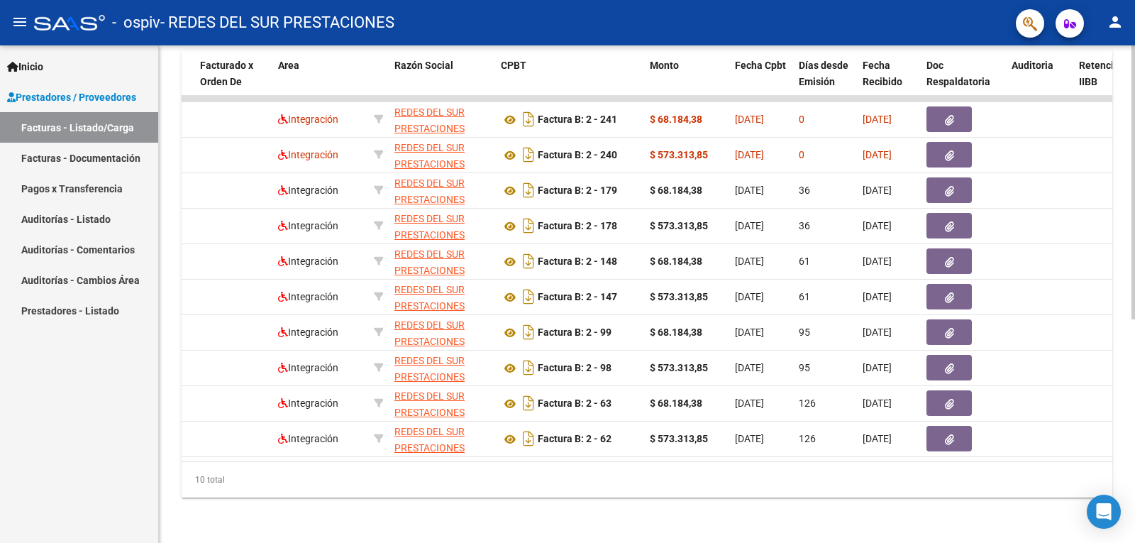
click at [506, 494] on div "10 total" at bounding box center [647, 479] width 931 height 35
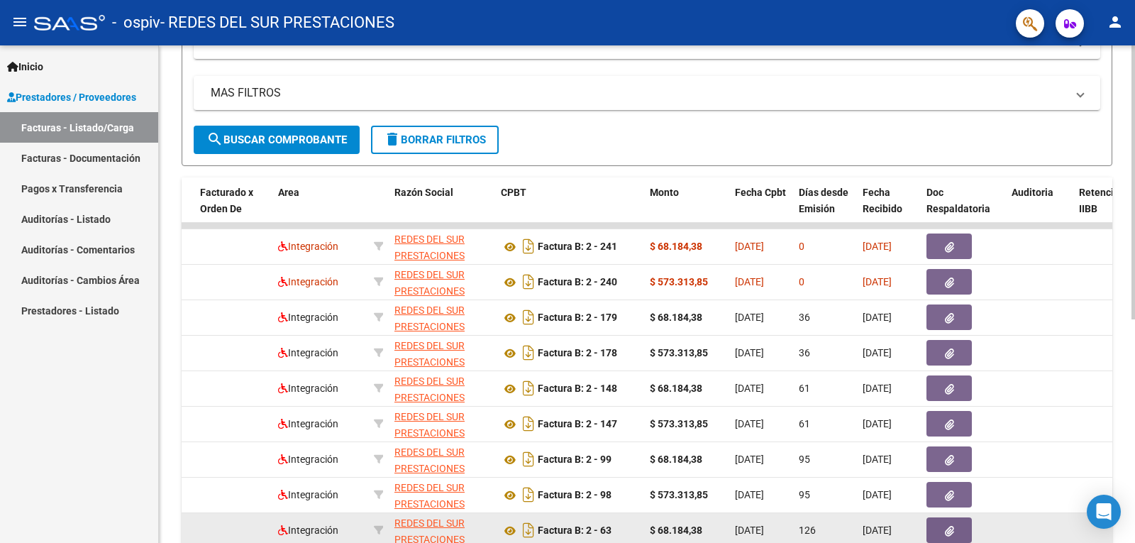
scroll to position [263, 0]
